Goal: Find specific page/section

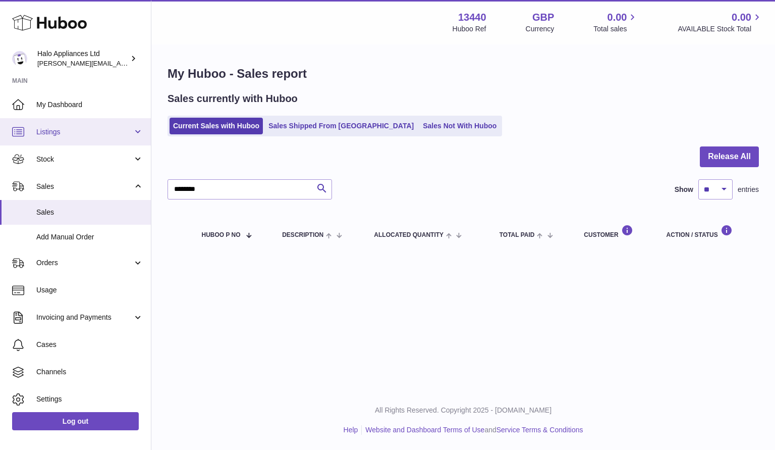
click at [53, 131] on span "Listings" at bounding box center [84, 132] width 96 height 10
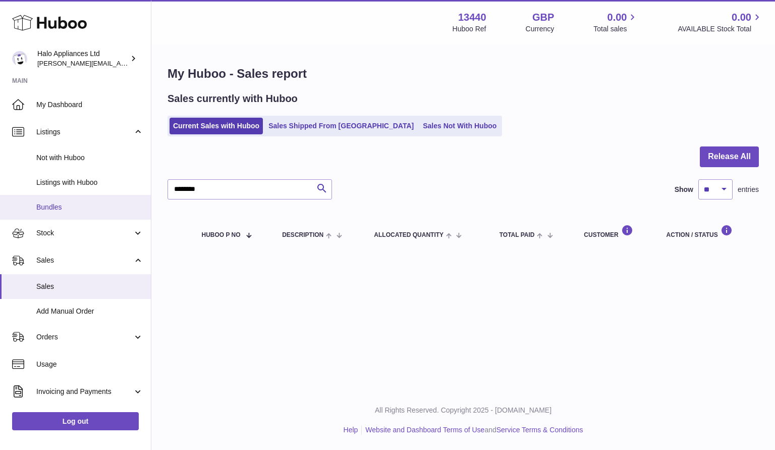
click at [57, 202] on span "Bundles" at bounding box center [89, 207] width 107 height 10
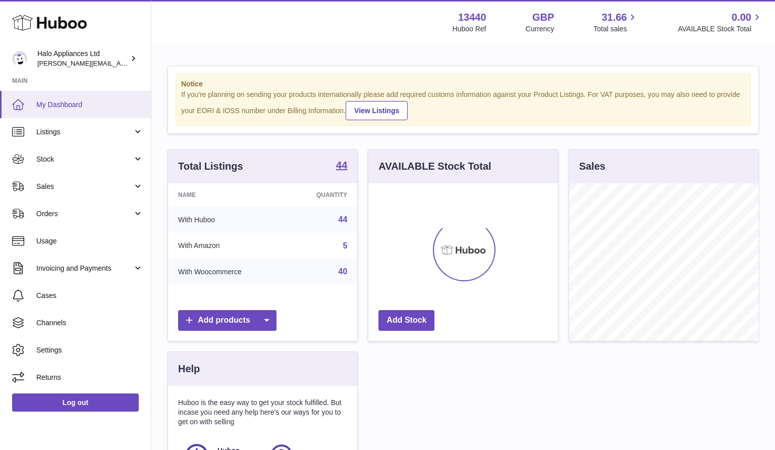
scroll to position [157, 190]
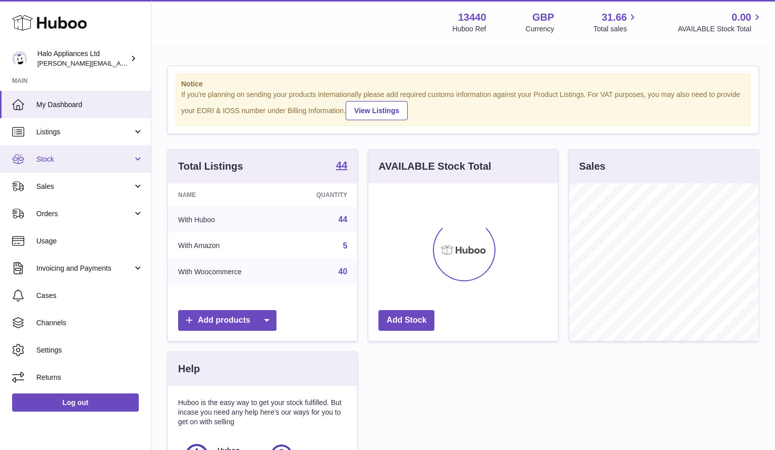
click at [42, 160] on span "Stock" at bounding box center [84, 159] width 96 height 10
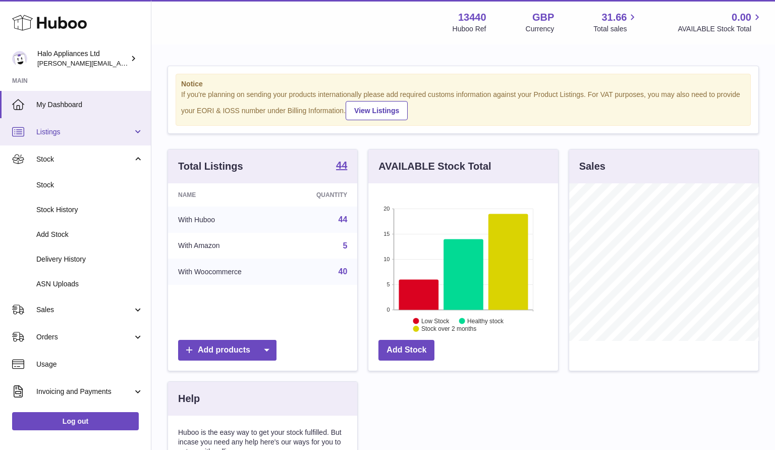
click at [47, 132] on span "Listings" at bounding box center [84, 132] width 96 height 10
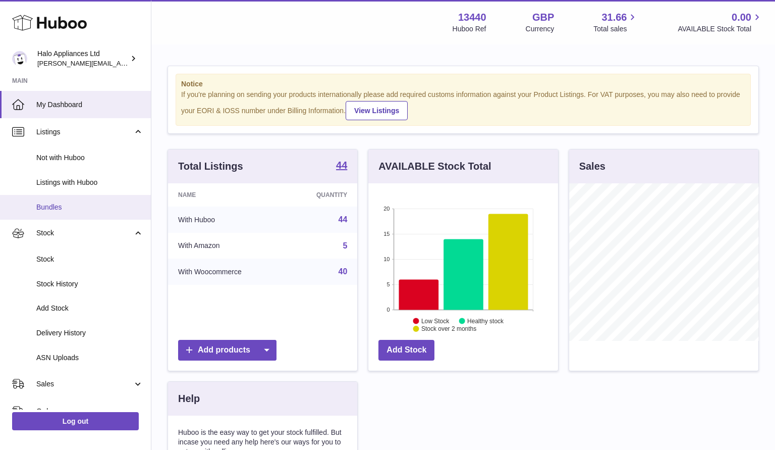
click at [55, 209] on span "Bundles" at bounding box center [89, 207] width 107 height 10
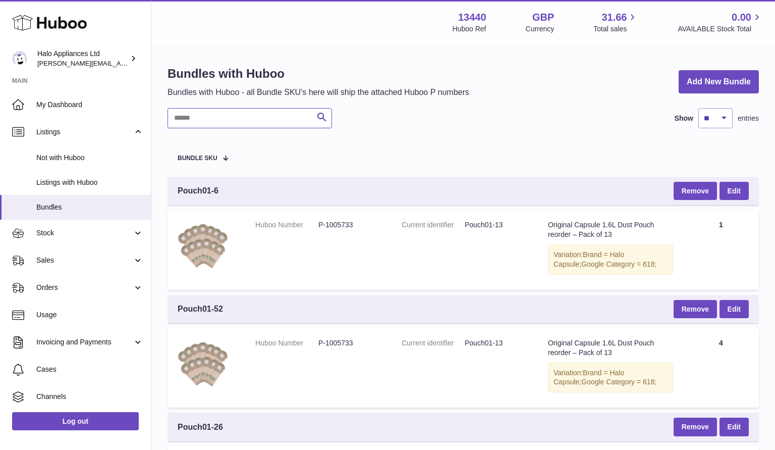
click at [216, 120] on input "text" at bounding box center [250, 118] width 164 height 20
type input "******"
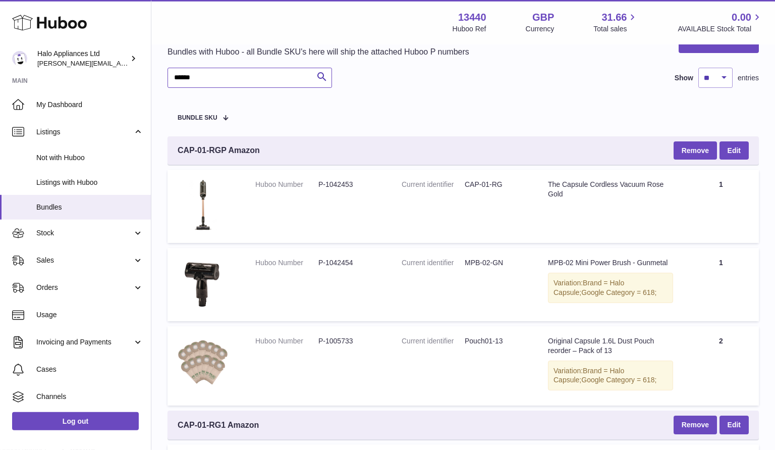
scroll to position [39, 0]
